Goal: Transaction & Acquisition: Download file/media

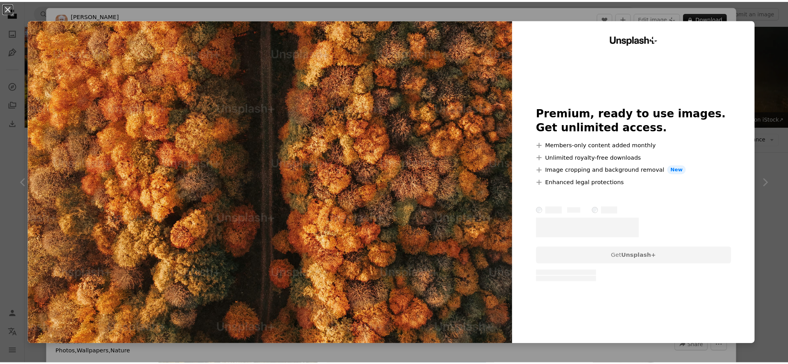
scroll to position [1020, 0]
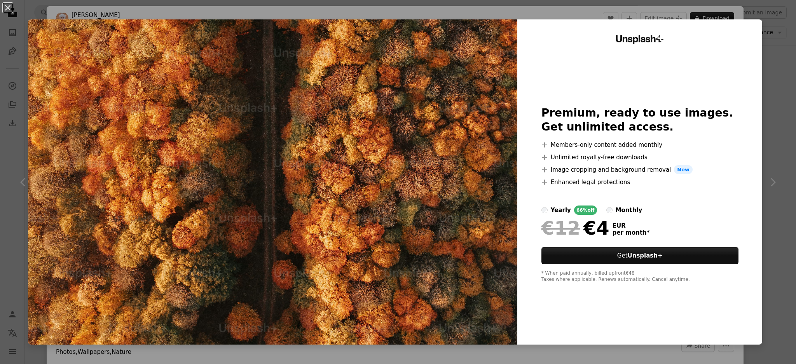
click at [768, 52] on div "An X shape Unsplash+ Premium, ready to use images. Get unlimited access. A plus…" at bounding box center [398, 182] width 796 height 364
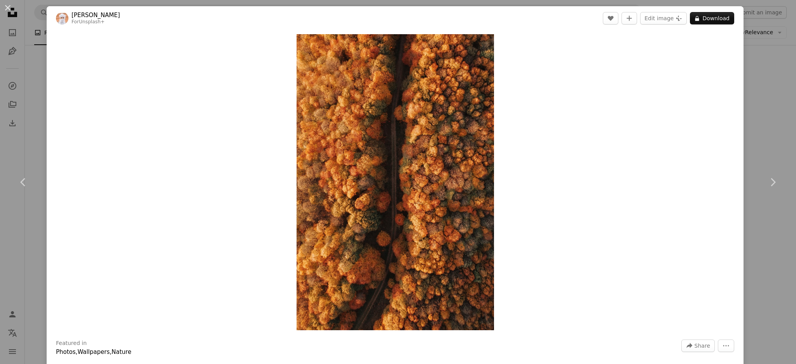
click at [768, 52] on div "An X shape Chevron left Chevron right Ahmed For Unsplash+ A heart A plus sign E…" at bounding box center [398, 182] width 796 height 364
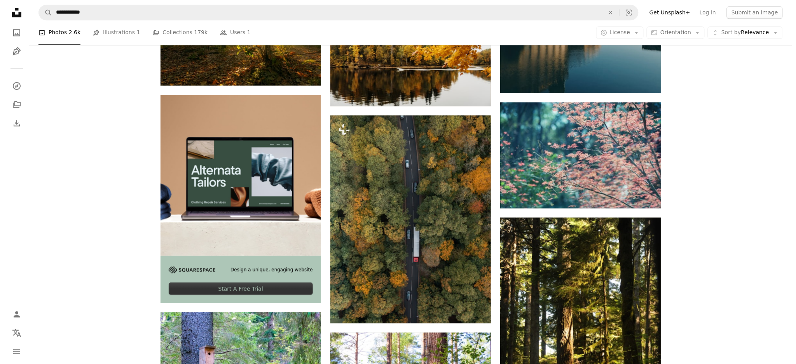
scroll to position [1797, 0]
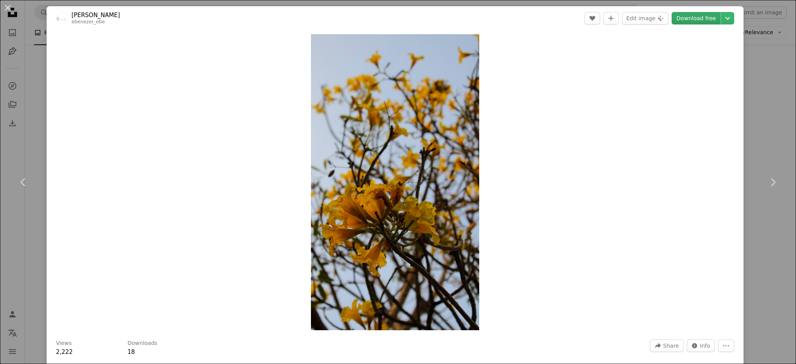
click at [700, 19] on link "Download free" at bounding box center [696, 18] width 49 height 12
